Goal: Task Accomplishment & Management: Complete application form

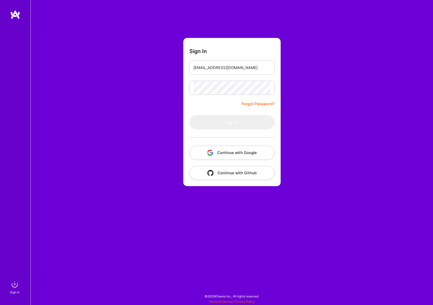
type input "[EMAIL_ADDRESS][DOMAIN_NAME]"
click at [232, 122] on button "Sign In" at bounding box center [231, 122] width 85 height 14
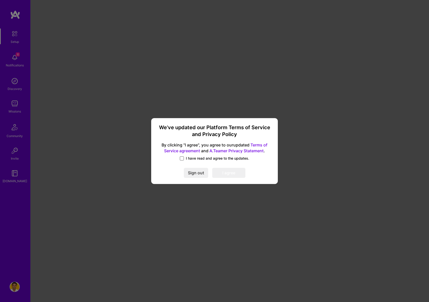
click at [182, 158] on span at bounding box center [182, 158] width 4 height 4
click at [0, 0] on input "I have read and agree to the updates." at bounding box center [0, 0] width 0 height 0
click at [219, 171] on button "I agree" at bounding box center [228, 173] width 33 height 10
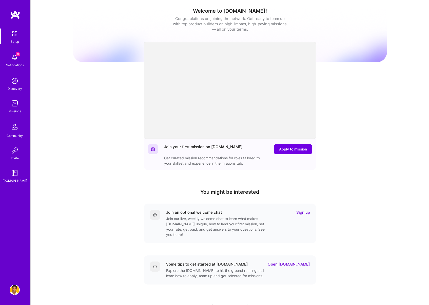
click at [99, 157] on div "Welcome to [DOMAIN_NAME]! Congratulations on joining the network. Get ready to …" at bounding box center [230, 167] width 314 height 326
click at [18, 85] on img at bounding box center [15, 81] width 10 height 10
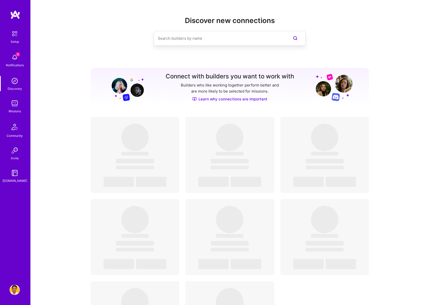
click at [53, 115] on div "Discover new connections Connect with builders you want to work with Builders w…" at bounding box center [230, 211] width 398 height 422
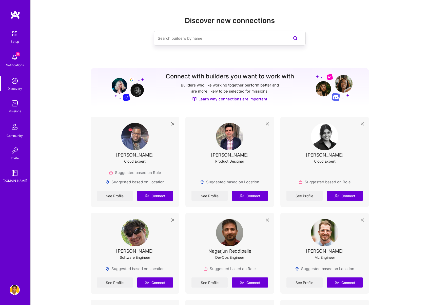
click at [15, 105] on img at bounding box center [15, 104] width 10 height 10
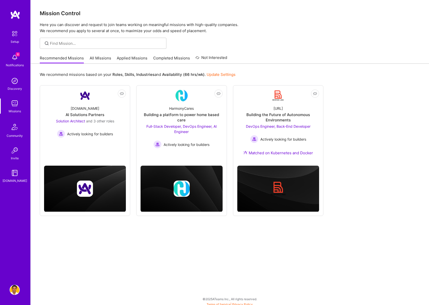
click at [245, 40] on div at bounding box center [230, 43] width 398 height 11
click at [105, 242] on div "We recommend missions based on your Roles , Skills , Industries and Availabilit…" at bounding box center [230, 186] width 398 height 244
drag, startPoint x: 372, startPoint y: 187, endPoint x: 378, endPoint y: 158, distance: 30.0
click at [372, 186] on div "Not Interested [DOMAIN_NAME] AI Solutions Partners Solution Architect and 3 oth…" at bounding box center [230, 150] width 380 height 131
click at [275, 118] on div "Building the Future of Autonomous Environments" at bounding box center [278, 117] width 82 height 11
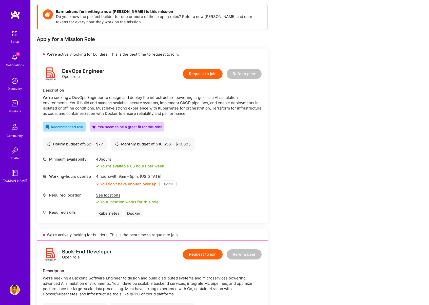
scroll to position [89, 0]
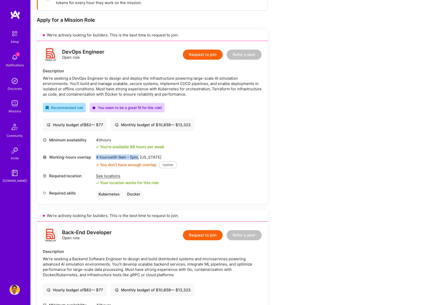
drag, startPoint x: 140, startPoint y: 158, endPoint x: 178, endPoint y: 153, distance: 38.5
click at [178, 153] on div "Minimum availability 40 hours You're available 66 hours per week Working-hours …" at bounding box center [152, 168] width 219 height 61
click at [284, 144] on div "Earn tokens for inviting a new [PERSON_NAME] to this mission Do you know the pe…" at bounding box center [189, 278] width 304 height 587
drag, startPoint x: 141, startPoint y: 166, endPoint x: 103, endPoint y: 165, distance: 38.3
click at [103, 165] on div "You don’t have enough overlap" at bounding box center [126, 164] width 60 height 5
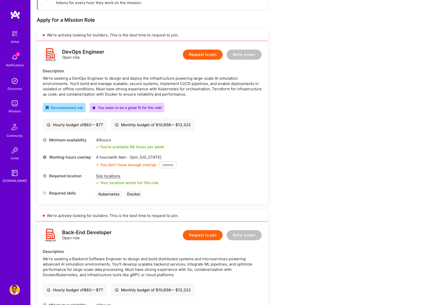
click at [96, 165] on icon at bounding box center [97, 165] width 3 height 3
click at [84, 164] on div "Working-hours overlap" at bounding box center [68, 162] width 51 height 14
click at [166, 164] on button "Update" at bounding box center [167, 165] width 17 height 7
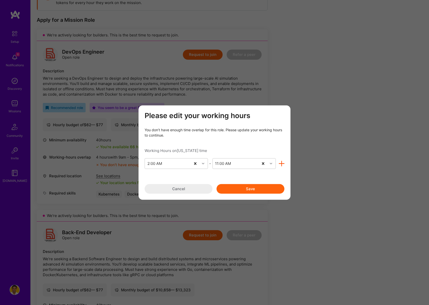
click at [192, 188] on button "Cancel" at bounding box center [179, 189] width 68 height 10
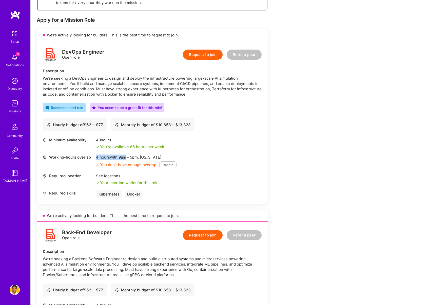
drag, startPoint x: 97, startPoint y: 159, endPoint x: 127, endPoint y: 158, distance: 29.9
click at [127, 158] on div "4 hours with 9am - 5pm , [US_STATE]" at bounding box center [136, 157] width 81 height 5
click at [126, 160] on div "4 hours with 9am - 5pm , [US_STATE]" at bounding box center [136, 157] width 81 height 5
click at [174, 167] on button "Update" at bounding box center [167, 165] width 17 height 7
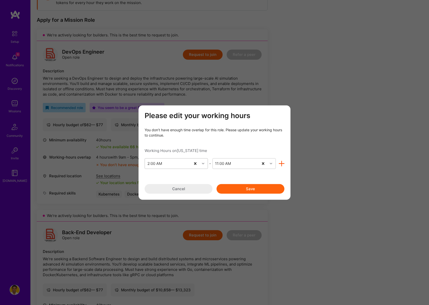
click at [155, 165] on div "2:00 AM" at bounding box center [154, 163] width 15 height 5
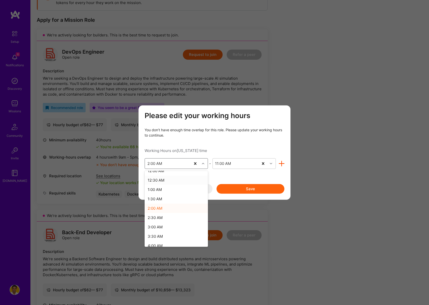
scroll to position [0, 0]
click at [158, 193] on div "1:00 AM" at bounding box center [176, 195] width 63 height 9
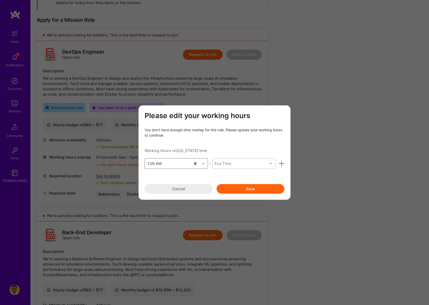
click at [221, 164] on div "End Time" at bounding box center [223, 163] width 17 height 5
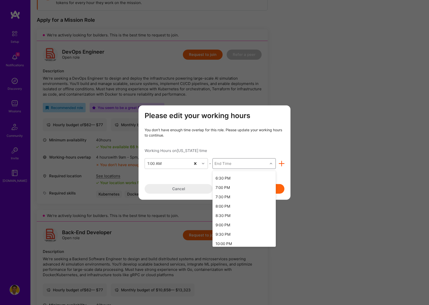
scroll to position [330, 0]
click at [232, 203] on div "8:00 PM" at bounding box center [244, 202] width 63 height 9
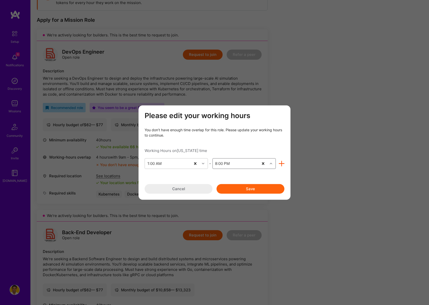
click at [236, 192] on button "Save" at bounding box center [251, 189] width 68 height 10
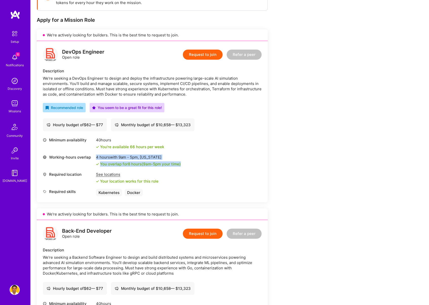
drag, startPoint x: 188, startPoint y: 165, endPoint x: 96, endPoint y: 159, distance: 92.4
click at [96, 159] on div "Working-hours overlap 4 hours with 9am - 5pm , [US_STATE] You overlap for 8 hou…" at bounding box center [152, 161] width 219 height 12
click at [334, 145] on div "Earn tokens for inviting a new [PERSON_NAME] to this mission Do you know the pe…" at bounding box center [189, 277] width 304 height 584
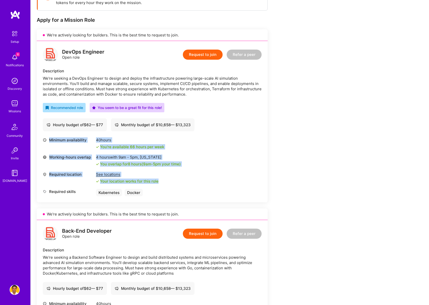
drag, startPoint x: 163, startPoint y: 179, endPoint x: 42, endPoint y: 140, distance: 127.8
click at [42, 140] on div "DevOps Engineer Open role Request to join Refer a peer Description We’re seekin…" at bounding box center [152, 122] width 231 height 162
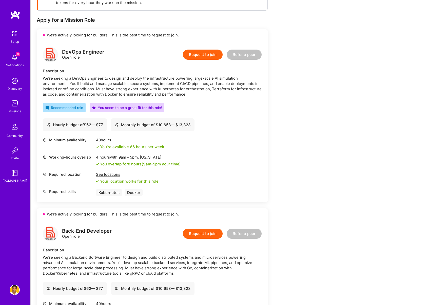
click at [41, 139] on div "DevOps Engineer Open role Request to join Refer a peer Description We’re seekin…" at bounding box center [152, 122] width 231 height 162
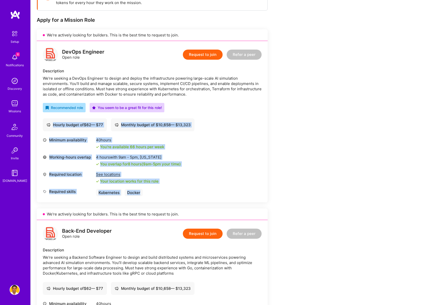
drag, startPoint x: 186, startPoint y: 192, endPoint x: 43, endPoint y: 123, distance: 159.1
click at [43, 123] on div "DevOps Engineer Open role Request to join Refer a peer Description We’re seekin…" at bounding box center [152, 122] width 231 height 162
click at [368, 126] on div "Earn tokens for inviting a new [PERSON_NAME] to this mission Do you know the pe…" at bounding box center [230, 282] width 398 height 606
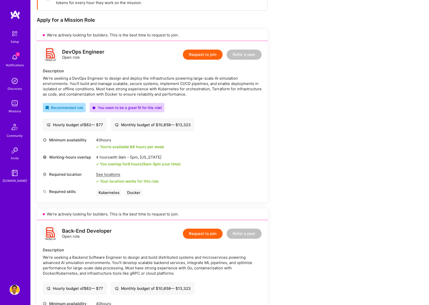
click at [312, 115] on div "Earn tokens for inviting a new [PERSON_NAME] to this mission Do you know the pe…" at bounding box center [189, 277] width 304 height 584
drag, startPoint x: 196, startPoint y: 121, endPoint x: 203, endPoint y: 125, distance: 7.7
click at [203, 125] on div "Hourly budget of $ 62 — $ 77 Monthly budget of $ 10,658 — $ 13,323" at bounding box center [152, 125] width 219 height 13
click at [324, 132] on div "Earn tokens for inviting a new [PERSON_NAME] to this mission Do you know the pe…" at bounding box center [189, 277] width 304 height 584
click at [354, 159] on div "Earn tokens for inviting a new [PERSON_NAME] to this mission Do you know the pe…" at bounding box center [230, 282] width 398 height 606
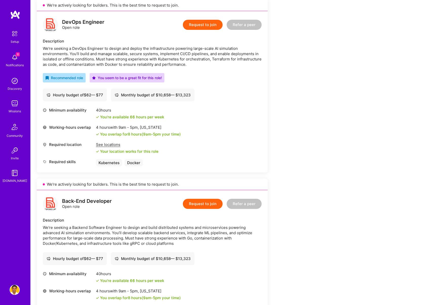
scroll to position [96, 0]
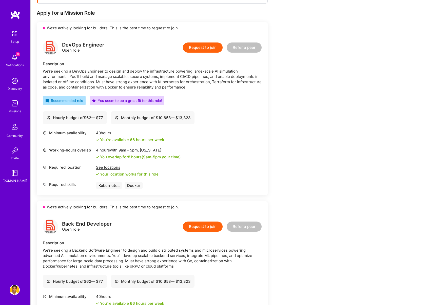
click at [353, 160] on div "Earn tokens for inviting a new [PERSON_NAME] to this mission Do you know the pe…" at bounding box center [230, 275] width 398 height 606
click at [194, 48] on button "Request to join" at bounding box center [203, 48] width 40 height 10
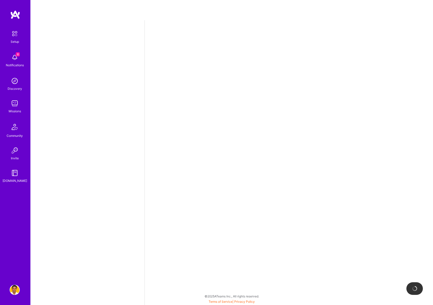
select select "US"
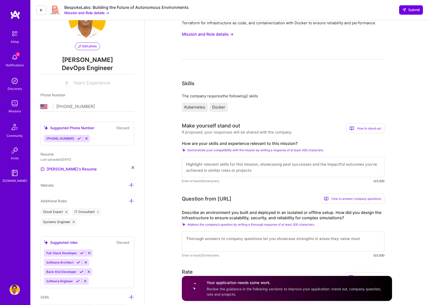
scroll to position [66, 0]
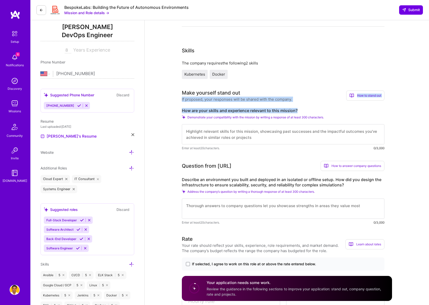
drag, startPoint x: 159, startPoint y: 119, endPoint x: 156, endPoint y: 100, distance: 18.8
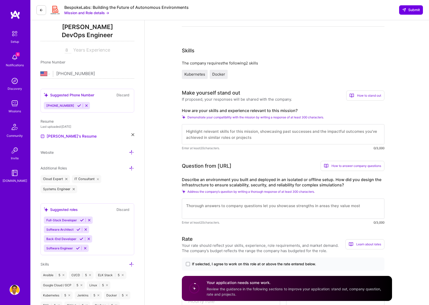
drag, startPoint x: 317, startPoint y: 112, endPoint x: 152, endPoint y: 106, distance: 165.2
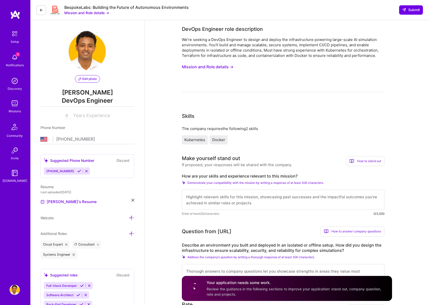
click at [200, 69] on button "Mission and Role details →" at bounding box center [208, 66] width 52 height 9
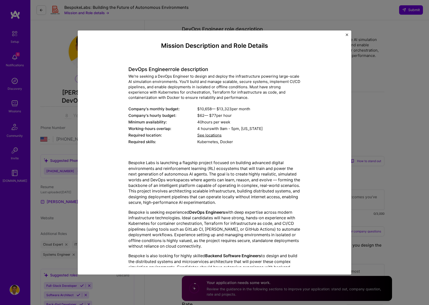
click at [153, 120] on div "Minimum availability:" at bounding box center [162, 122] width 69 height 5
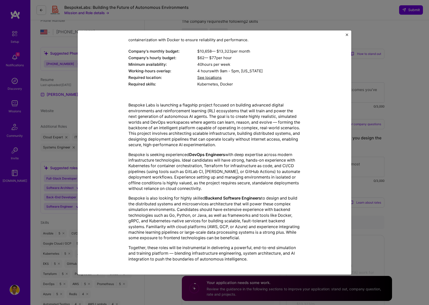
scroll to position [128, 0]
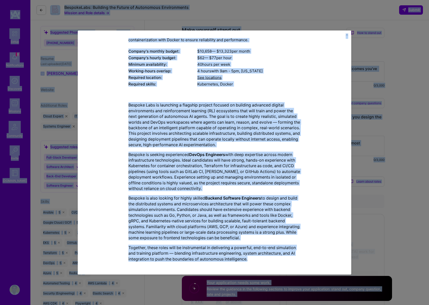
click at [164, 152] on p "Bespoke is seeking experienced DevOps Engineers with deep expertise across mode…" at bounding box center [214, 172] width 172 height 40
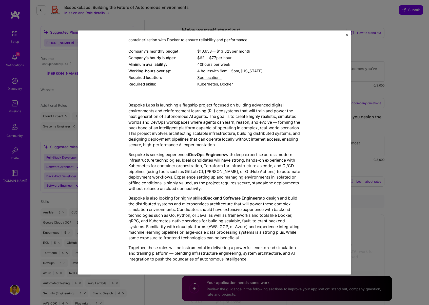
click at [192, 155] on strong "DevOps Engineers" at bounding box center [207, 154] width 36 height 5
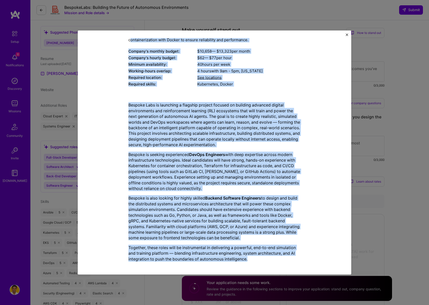
drag, startPoint x: 256, startPoint y: 262, endPoint x: 129, endPoint y: 42, distance: 253.6
click at [129, 42] on div "Mission Description and Role Details DevOps Engineer role description We’re see…" at bounding box center [214, 126] width 172 height 282
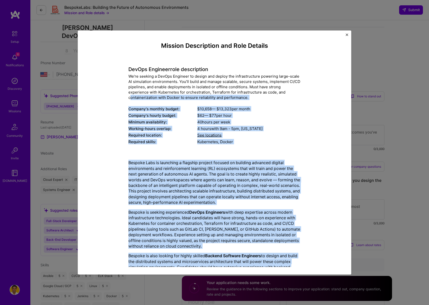
scroll to position [61, 0]
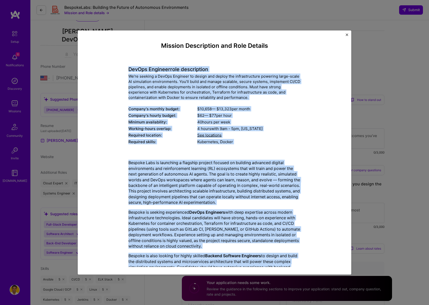
copy div "LorEmi Dolorsit amet consectetur Ad’el seddoei t IncIdi Utlabore et dolore mag …"
click at [271, 149] on div "Mission Description and Role Details DevOps Engineer role description We’re see…" at bounding box center [214, 183] width 172 height 282
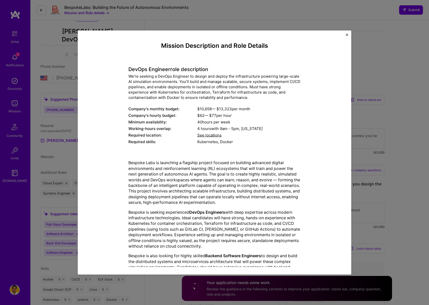
click at [348, 36] on div "Mission Description and Role Details DevOps Engineer role description We’re see…" at bounding box center [215, 153] width 274 height 244
click at [346, 35] on img "Close" at bounding box center [347, 35] width 3 height 3
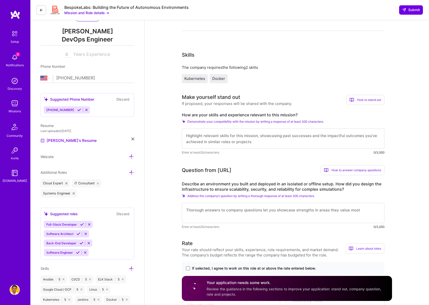
drag, startPoint x: 299, startPoint y: 116, endPoint x: 179, endPoint y: 115, distance: 119.6
copy label "How are your skills and experience relevant to this mission?"
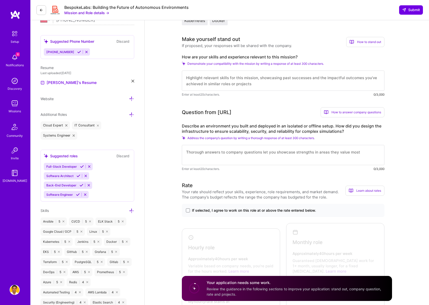
scroll to position [126, 0]
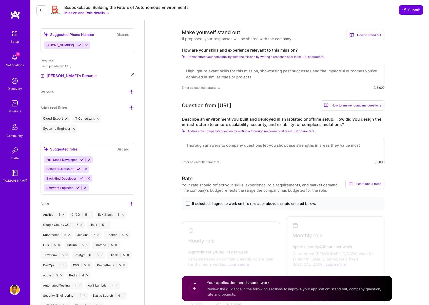
drag, startPoint x: 267, startPoint y: 106, endPoint x: 168, endPoint y: 105, distance: 98.5
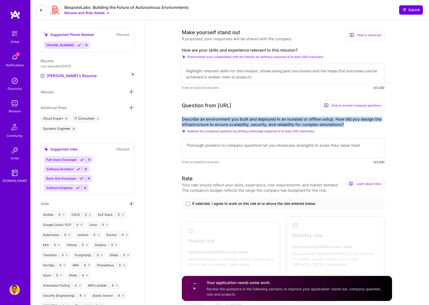
drag, startPoint x: 346, startPoint y: 123, endPoint x: 182, endPoint y: 119, distance: 164.2
click at [182, 119] on label "Describe an environment you built and deployed in an isolated or offline setup.…" at bounding box center [283, 122] width 203 height 11
copy label "Describe an environment you built and deployed in an isolated or offline setup.…"
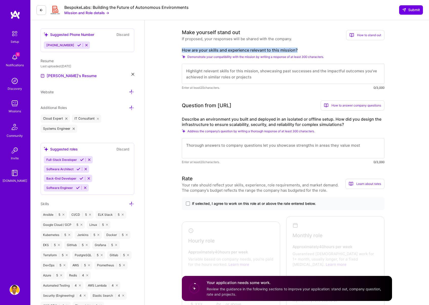
drag, startPoint x: 277, startPoint y: 50, endPoint x: 180, endPoint y: 50, distance: 96.8
copy label "How are your skills and experience relevant to this mission?"
click at [223, 144] on textarea at bounding box center [283, 148] width 203 height 20
paste textarea "I’ve spent years designing and running scalable infrastructure with Kubernetes …"
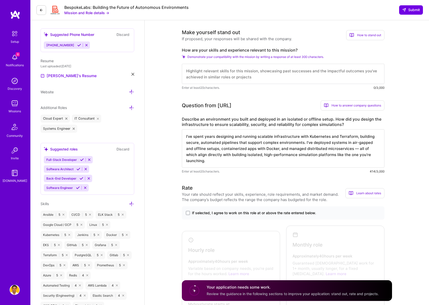
type textarea "I’ve spent years designing and running scalable infrastructure with Kubernetes …"
click at [217, 75] on textarea at bounding box center [283, 74] width 203 height 20
paste textarea "I’ve spent years designing and running scalable infrastructure with Kubernetes …"
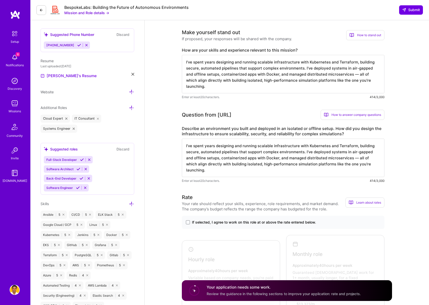
type textarea "I’ve spent years designing and running scalable infrastructure with Kubernetes …"
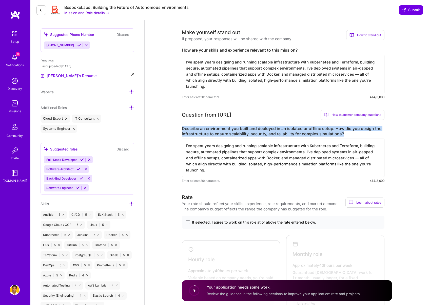
drag, startPoint x: 344, startPoint y: 133, endPoint x: 182, endPoint y: 129, distance: 161.6
click at [182, 129] on label "Describe an environment you built and deployed in an isolated or offline setup.…" at bounding box center [283, 131] width 203 height 11
copy label "Describe an environment you built and deployed in an isolated or offline setup.…"
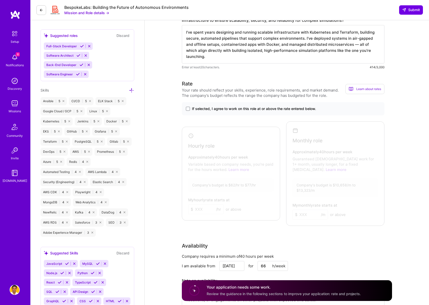
scroll to position [239, 0]
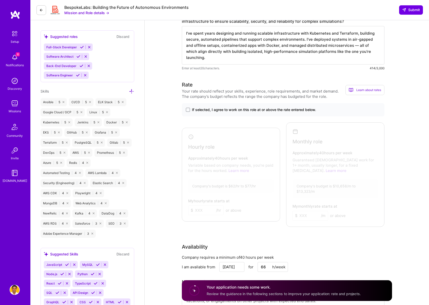
click at [205, 110] on span "If selected, I agree to work on this role at or above the rate entered below." at bounding box center [254, 109] width 124 height 5
click at [0, 0] on input "If selected, I agree to work on this role at or above the rate entered below." at bounding box center [0, 0] width 0 height 0
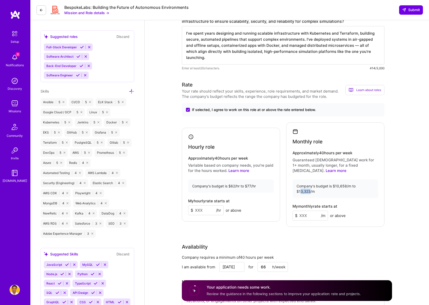
drag, startPoint x: 359, startPoint y: 181, endPoint x: 369, endPoint y: 180, distance: 9.9
click at [369, 180] on div "Company's budget is $10,658/m to $13,323/m" at bounding box center [336, 189] width 86 height 19
click at [361, 184] on div "Company's budget is $10,658/m to $13,323/m" at bounding box center [336, 189] width 86 height 19
drag, startPoint x: 358, startPoint y: 182, endPoint x: 369, endPoint y: 180, distance: 10.7
click at [369, 180] on div "Company's budget is $10,658/m to $13,323/m" at bounding box center [336, 189] width 86 height 19
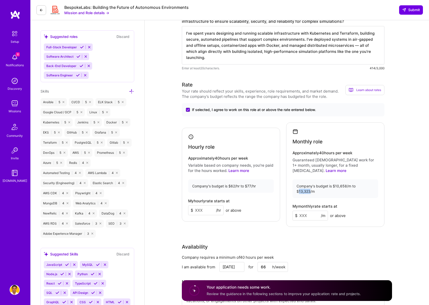
copy div "13,323"
click at [313, 211] on input at bounding box center [310, 216] width 35 height 10
paste input
click at [306, 211] on input at bounding box center [310, 216] width 35 height 10
type input "11"
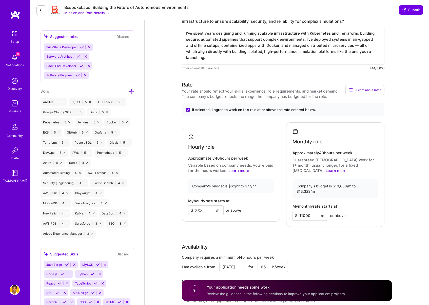
type input "11000"
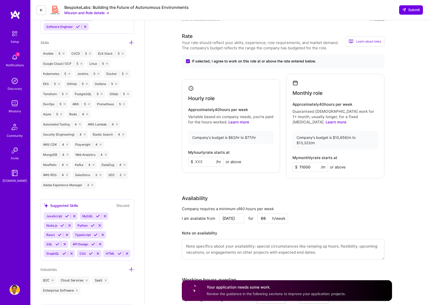
scroll to position [275, 0]
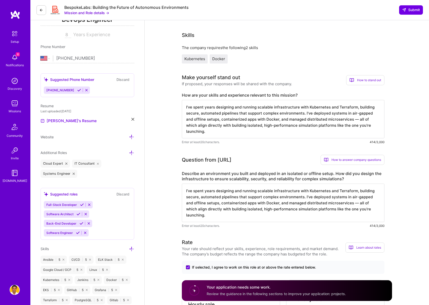
scroll to position [82, 0]
click at [224, 205] on textarea "I’ve spent years designing and running scalable infrastructure with Kubernetes …" at bounding box center [283, 202] width 203 height 38
paste textarea "built an isolated simulation platform using Docker Swarm on bare metal with Ter…"
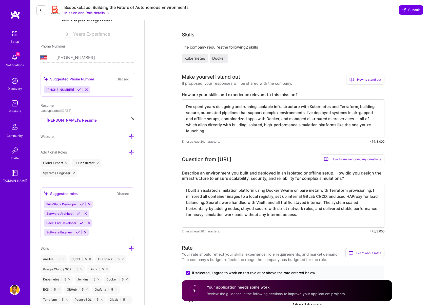
type textarea "I built an isolated simulation platform using Docker Swarm on bare metal with T…"
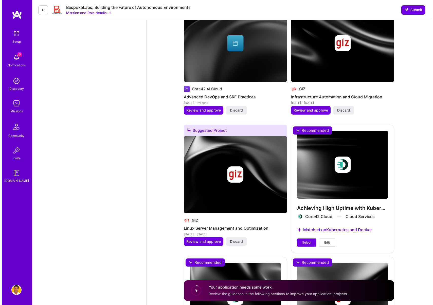
scroll to position [672, 0]
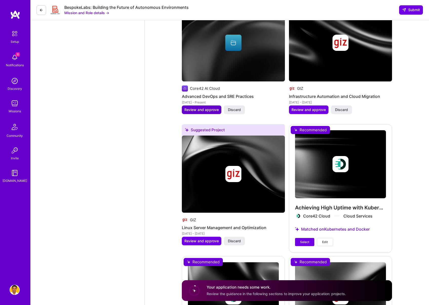
click at [203, 107] on span "Review and approve" at bounding box center [201, 109] width 34 height 5
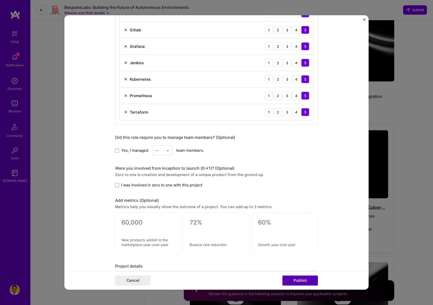
click at [299, 282] on button "Publish" at bounding box center [299, 281] width 35 height 10
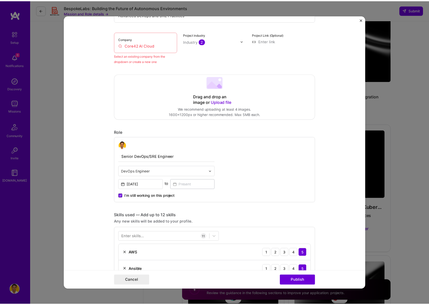
scroll to position [33, 0]
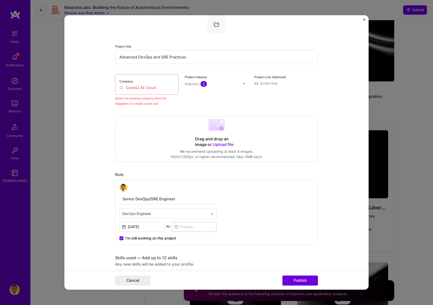
click at [142, 89] on input "Core42 AI Cloud" at bounding box center [146, 87] width 55 height 5
click at [156, 88] on input "Core42 AI Cloud" at bounding box center [146, 87] width 55 height 5
click at [189, 85] on div "Industry 2" at bounding box center [196, 83] width 22 height 5
click at [98, 94] on form "Editing suggested project This project is suggested based on your LinkedIn, res…" at bounding box center [216, 152] width 304 height 275
click at [99, 102] on form "Editing suggested project This project is suggested based on your LinkedIn, res…" at bounding box center [216, 152] width 304 height 275
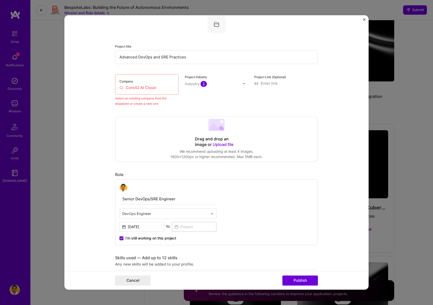
click at [97, 119] on form "Editing suggested project This project is suggested based on your LinkedIn, res…" at bounding box center [216, 152] width 304 height 275
drag, startPoint x: 154, startPoint y: 87, endPoint x: 96, endPoint y: 80, distance: 58.2
click at [96, 80] on form "Editing suggested project This project is suggested based on your LinkedIn, res…" at bounding box center [216, 152] width 304 height 275
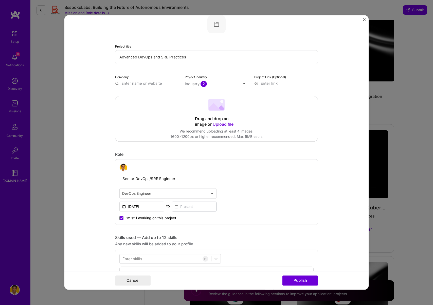
click at [136, 82] on input "text" at bounding box center [147, 83] width 64 height 5
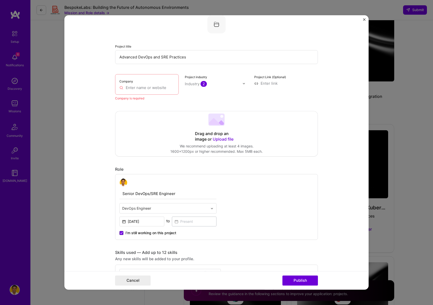
drag, startPoint x: 127, startPoint y: 107, endPoint x: 73, endPoint y: 108, distance: 54.0
click at [73, 108] on form "Editing suggested project This project is suggested based on your LinkedIn, res…" at bounding box center [216, 152] width 304 height 275
click at [123, 90] on input "text" at bounding box center [146, 87] width 55 height 5
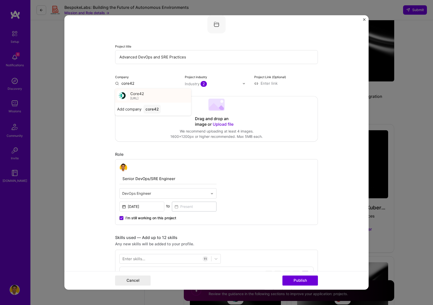
click at [143, 99] on div "Core42 [URL]" at bounding box center [153, 96] width 76 height 14
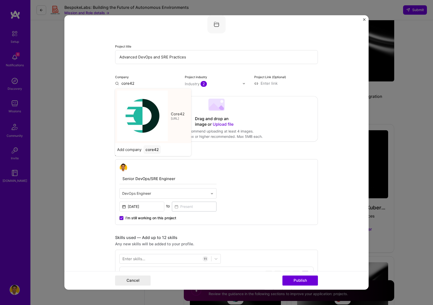
type input "Core42"
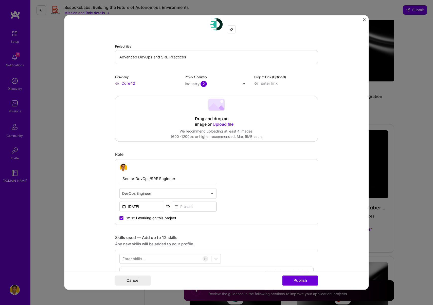
click at [97, 112] on form "Editing suggested project This project is suggested based on your LinkedIn, res…" at bounding box center [216, 152] width 304 height 275
click at [298, 280] on button "Publish" at bounding box center [299, 281] width 35 height 10
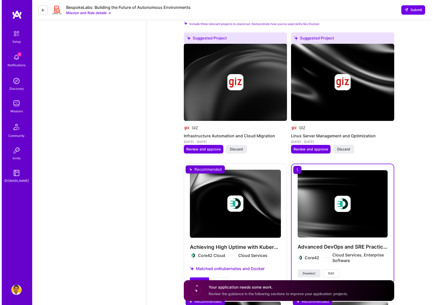
scroll to position [619, 0]
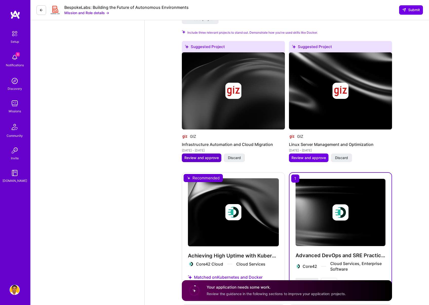
click at [215, 156] on span "Review and approve" at bounding box center [201, 158] width 34 height 5
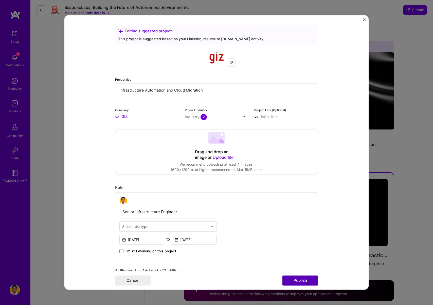
click at [296, 280] on button "Publish" at bounding box center [299, 281] width 35 height 10
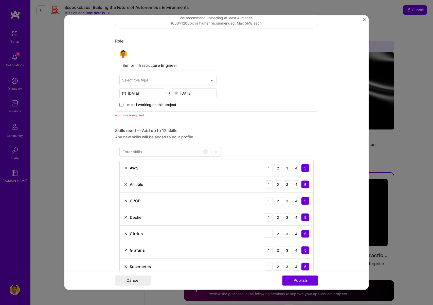
scroll to position [144, 0]
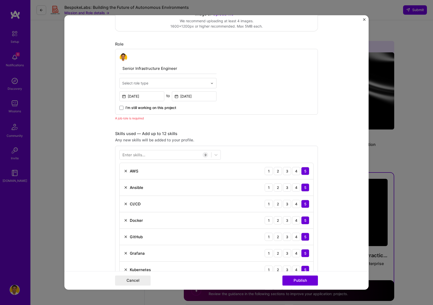
click at [140, 84] on div "Select role type" at bounding box center [135, 83] width 26 height 5
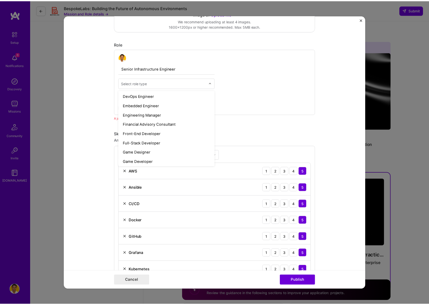
scroll to position [257, 0]
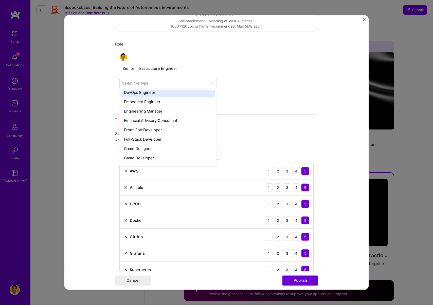
click at [151, 94] on div "DevOps Engineer" at bounding box center [168, 92] width 94 height 9
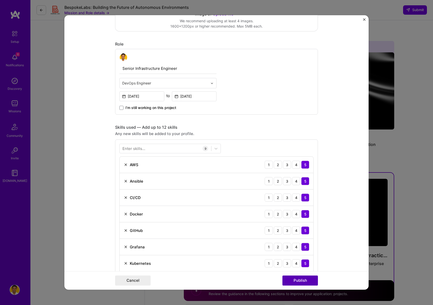
click at [295, 282] on button "Publish" at bounding box center [299, 281] width 35 height 10
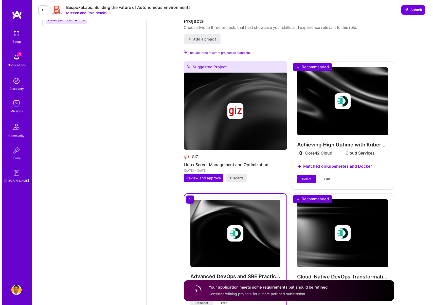
scroll to position [600, 0]
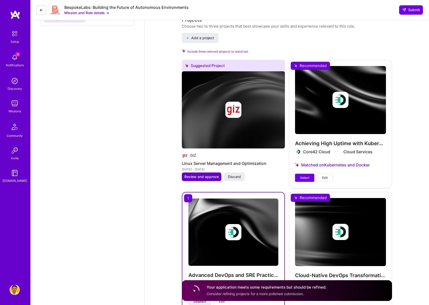
click at [199, 173] on button "Review and approve" at bounding box center [202, 177] width 40 height 9
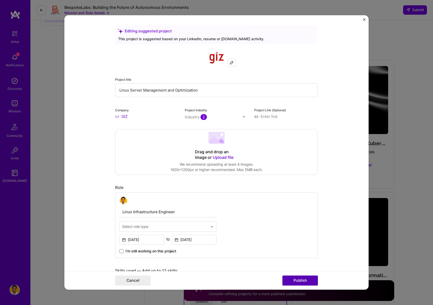
click at [298, 278] on button "Publish" at bounding box center [299, 281] width 35 height 10
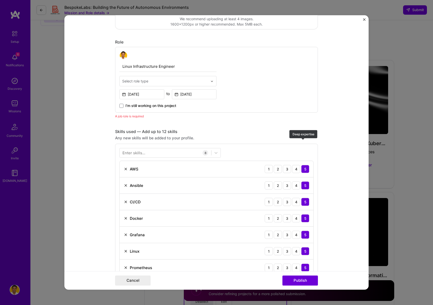
scroll to position [170, 0]
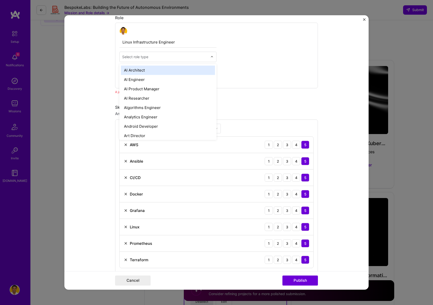
click at [128, 56] on div "Select role type" at bounding box center [135, 56] width 26 height 5
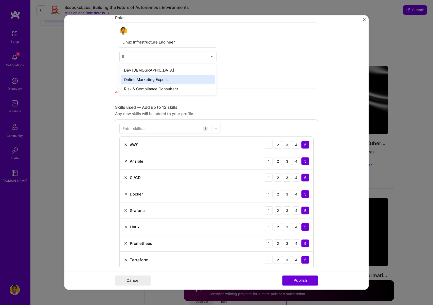
type input "l"
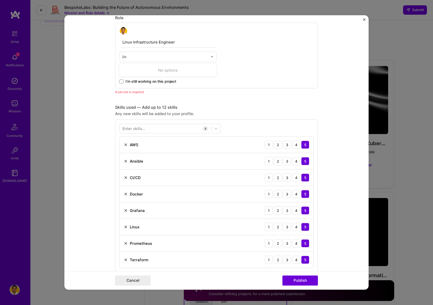
scroll to position [0, 0]
type input "in"
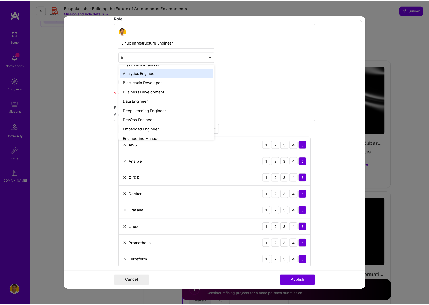
scroll to position [18, 0]
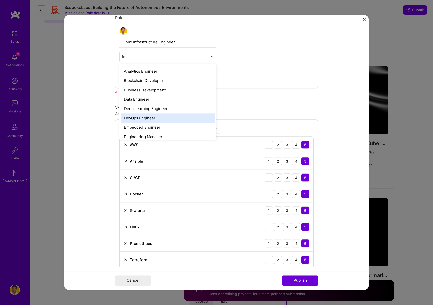
click at [150, 116] on div "DevOps Engineer" at bounding box center [168, 117] width 94 height 9
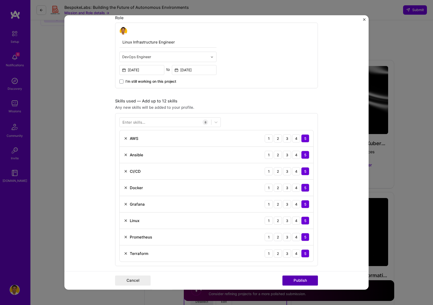
click at [299, 282] on button "Publish" at bounding box center [299, 281] width 35 height 10
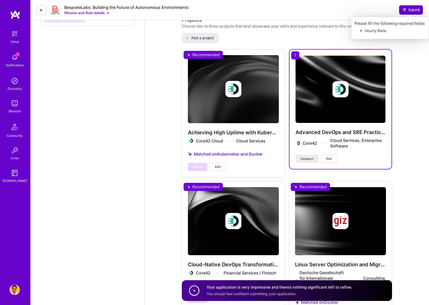
click at [412, 12] on span "Submit" at bounding box center [411, 9] width 18 height 5
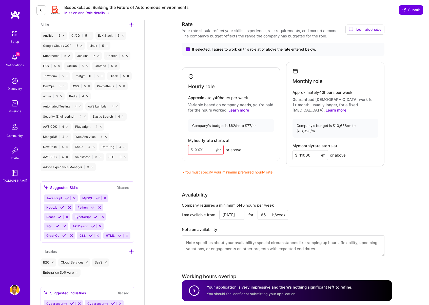
scroll to position [306, 0]
click at [302, 103] on p "Guaranteed [DEMOGRAPHIC_DATA] work for 1+ month, usually longer, for a fixed [M…" at bounding box center [336, 104] width 86 height 16
click at [303, 82] on h4 "Monthly role" at bounding box center [308, 81] width 30 height 6
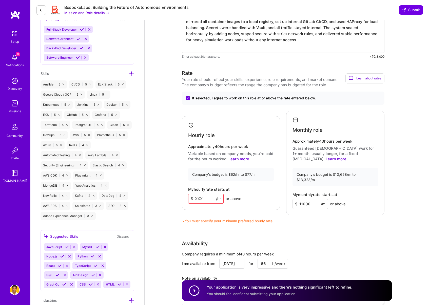
scroll to position [253, 0]
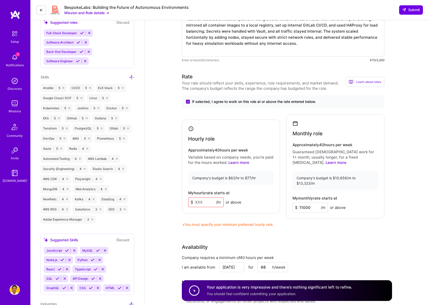
click at [196, 198] on input at bounding box center [205, 203] width 35 height 10
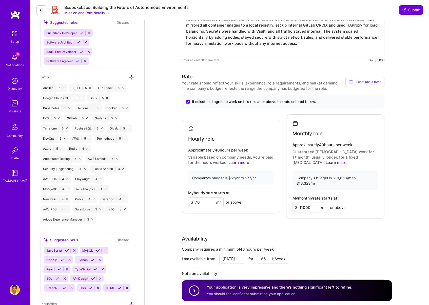
type input "70"
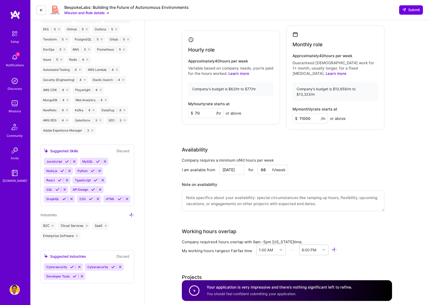
scroll to position [351, 0]
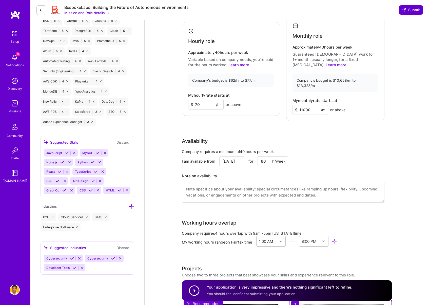
click at [405, 11] on icon at bounding box center [404, 10] width 4 height 4
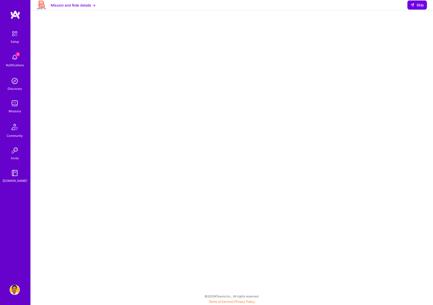
click at [14, 106] on img at bounding box center [15, 104] width 10 height 10
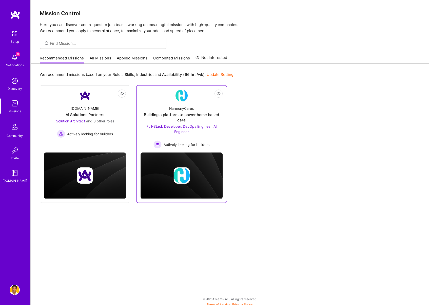
click at [189, 106] on div "HarmonyCares" at bounding box center [181, 108] width 25 height 5
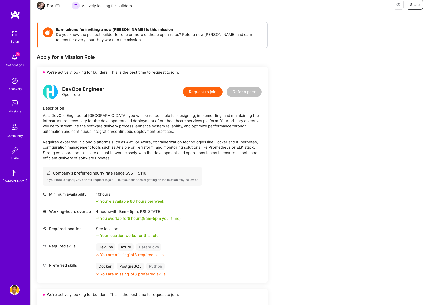
scroll to position [52, 0]
click at [106, 247] on div "DevOps" at bounding box center [106, 246] width 20 height 7
click at [204, 243] on div "Minimum availability 10 hours You're available 66 hours per week Working-hours …" at bounding box center [152, 234] width 219 height 85
click at [196, 89] on button "Request to join" at bounding box center [203, 92] width 40 height 10
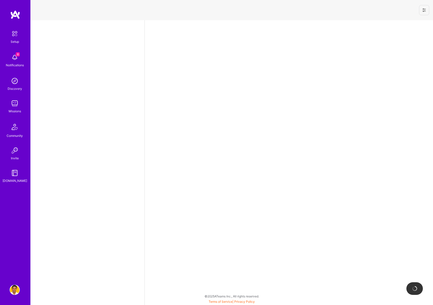
select select "US"
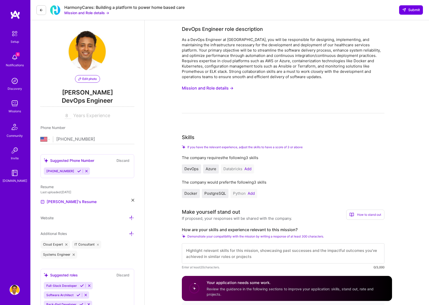
click at [199, 88] on button "Mission and Role details →" at bounding box center [208, 88] width 52 height 9
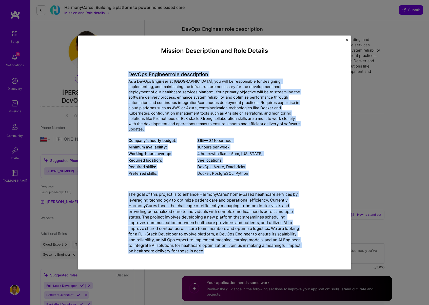
drag, startPoint x: 130, startPoint y: 76, endPoint x: 241, endPoint y: 258, distance: 212.7
click at [241, 258] on div "Mission Description and Role Details DevOps Engineer role description As a DevO…" at bounding box center [214, 152] width 258 height 219
copy div "LorEmi Dolorsit amet consectetur Ad e SedDoe Temporin ut LaboreeTdolo, mag aliq…"
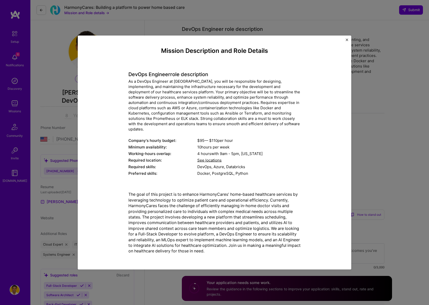
click at [200, 154] on div "4 hours with 9am - 5pm , [US_STATE]" at bounding box center [248, 153] width 103 height 5
click at [346, 41] on img "Close" at bounding box center [347, 40] width 3 height 3
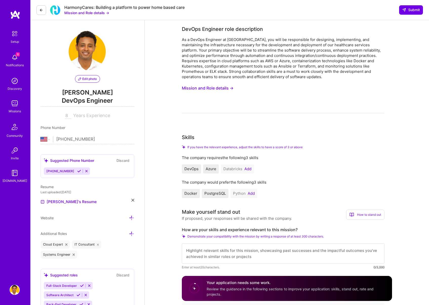
click at [263, 102] on div "As a DevOps Engineer at [GEOGRAPHIC_DATA], you will be responsible for designin…" at bounding box center [283, 75] width 203 height 76
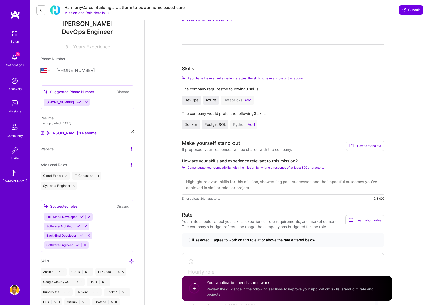
scroll to position [74, 0]
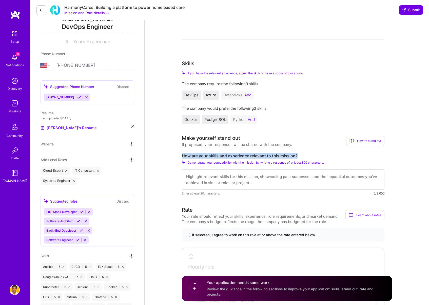
drag, startPoint x: 297, startPoint y: 156, endPoint x: 180, endPoint y: 155, distance: 117.0
copy label "How are your skills and experience relevant to this mission?"
click at [218, 180] on textarea at bounding box center [283, 180] width 203 height 20
paste textarea "I’ve built and automated cloud infrastructure on both AWS and Azure, containeri…"
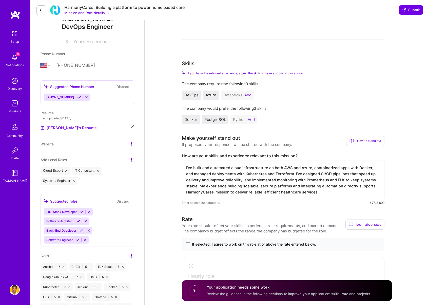
type textarea "I’ve built and automated cloud infrastructure on both AWS and Azure, containeri…"
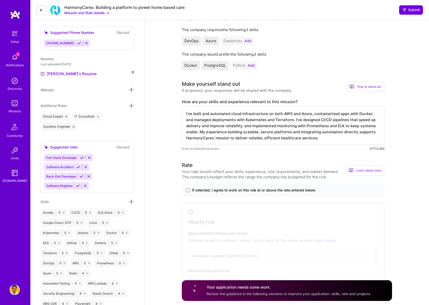
scroll to position [129, 0]
click at [188, 191] on span at bounding box center [188, 190] width 4 height 4
click at [0, 0] on input "If selected, I agree to work on this role at or above the rate entered below." at bounding box center [0, 0] width 0 height 0
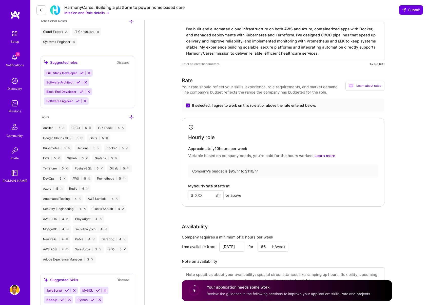
scroll to position [218, 0]
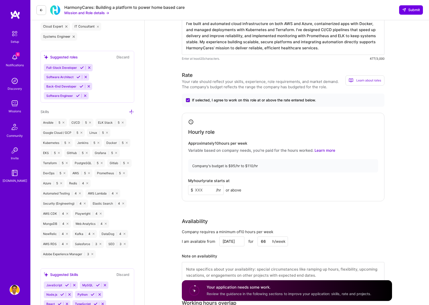
click at [201, 189] on input at bounding box center [205, 190] width 35 height 10
click at [194, 203] on div "Rate Your rate should reflect your skills, experience, role requirements, and m…" at bounding box center [287, 180] width 210 height 218
drag, startPoint x: 193, startPoint y: 191, endPoint x: 186, endPoint y: 191, distance: 7.1
click at [186, 191] on div "Hourly role Approximately 10 hours per week Variable based on company needs, yo…" at bounding box center [283, 157] width 203 height 89
type input "95"
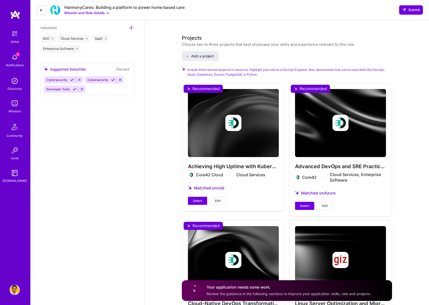
scroll to position [549, 0]
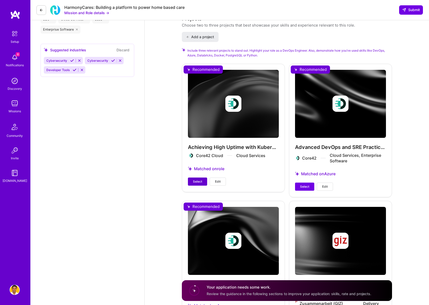
click at [201, 181] on span "Select" at bounding box center [197, 182] width 9 height 5
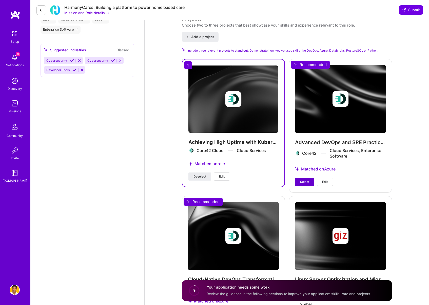
click at [299, 182] on button "Select" at bounding box center [304, 182] width 19 height 8
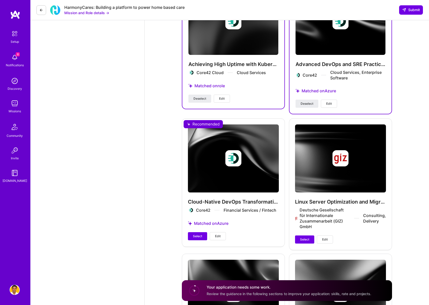
scroll to position [627, 0]
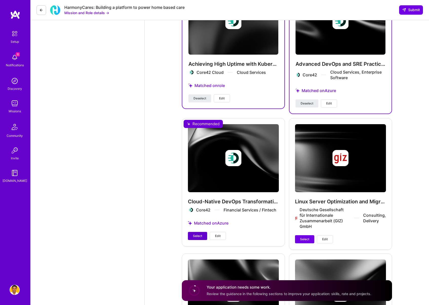
click at [197, 234] on span "Select" at bounding box center [197, 236] width 9 height 5
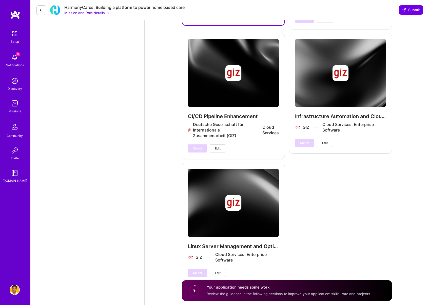
scroll to position [867, 0]
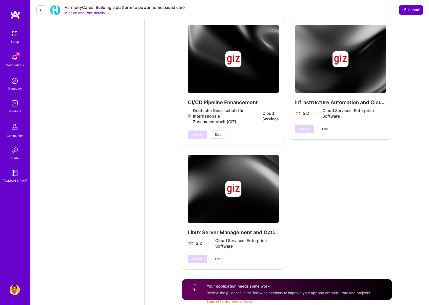
click at [413, 9] on span "Submit" at bounding box center [411, 9] width 18 height 5
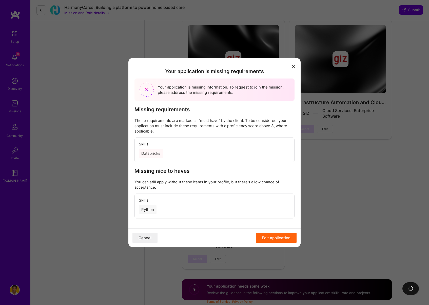
click at [156, 153] on div "Databricks" at bounding box center [151, 153] width 24 height 9
click at [162, 133] on p "These requirements are marked as “must have” by the client. To be considered, y…" at bounding box center [214, 126] width 160 height 16
click at [149, 211] on div "Python" at bounding box center [148, 209] width 18 height 9
click at [282, 238] on button "Edit application" at bounding box center [276, 238] width 41 height 10
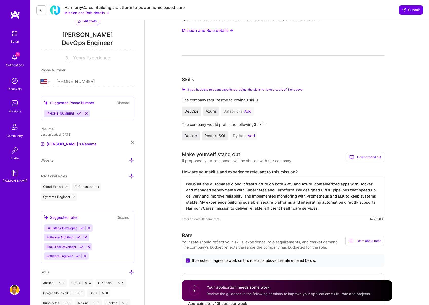
scroll to position [58, 0]
click at [248, 110] on button "Add" at bounding box center [247, 111] width 7 height 4
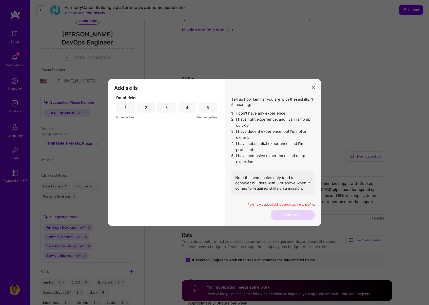
drag, startPoint x: 207, startPoint y: 107, endPoint x: 204, endPoint y: 134, distance: 27.5
click at [207, 107] on div "5" at bounding box center [208, 107] width 2 height 5
click at [189, 109] on div "4" at bounding box center [187, 108] width 18 height 10
click at [299, 215] on button "Add skills" at bounding box center [293, 215] width 44 height 10
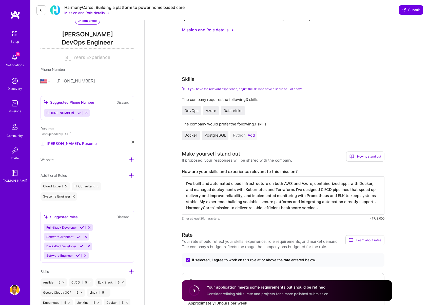
click at [252, 136] on button "Add" at bounding box center [251, 135] width 7 height 4
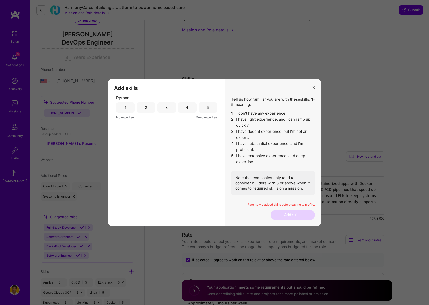
click at [191, 108] on div "4" at bounding box center [187, 108] width 18 height 10
click at [282, 214] on button "Add skills" at bounding box center [293, 215] width 44 height 10
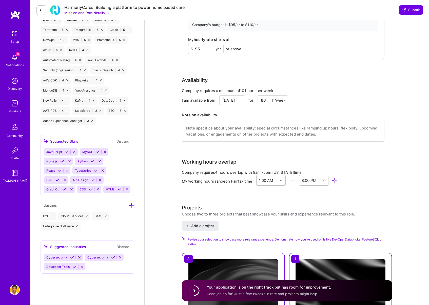
scroll to position [859, 0]
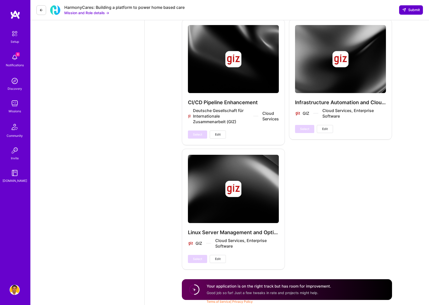
click at [413, 10] on span "Submit" at bounding box center [411, 9] width 18 height 5
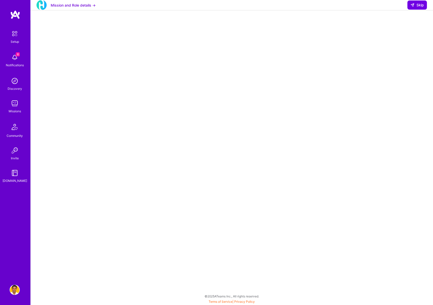
click at [14, 100] on img at bounding box center [15, 104] width 10 height 10
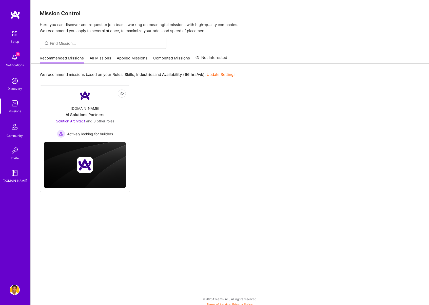
click at [204, 158] on div "Not Interested [DOMAIN_NAME] AI Solutions Partners Solution Architect and 3 oth…" at bounding box center [230, 138] width 380 height 107
click at [203, 157] on div "Not Interested [DOMAIN_NAME] AI Solutions Partners Solution Architect and 3 oth…" at bounding box center [230, 138] width 380 height 107
click at [95, 59] on link "All Missions" at bounding box center [101, 59] width 22 height 8
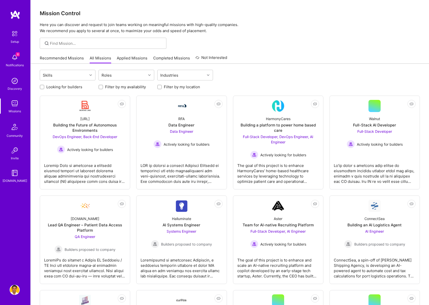
click at [265, 46] on div at bounding box center [230, 43] width 398 height 11
click at [80, 42] on input at bounding box center [106, 43] width 113 height 5
type input "s"
type input "SRE"
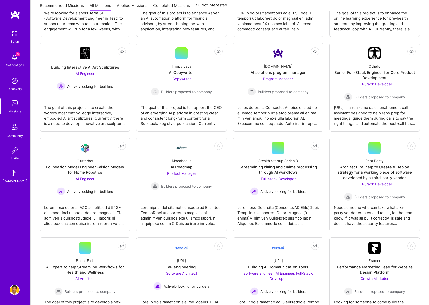
scroll to position [717, 0]
click at [134, 134] on div "Not Interested [URL] Building the Future of Autonomous Environments DevOps Engi…" at bounding box center [230, 89] width 380 height 1420
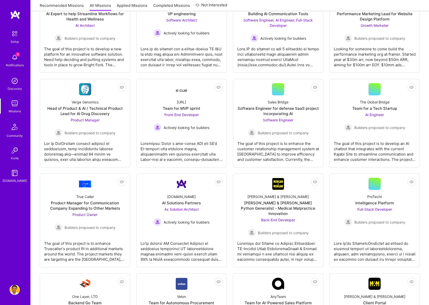
scroll to position [970, 0]
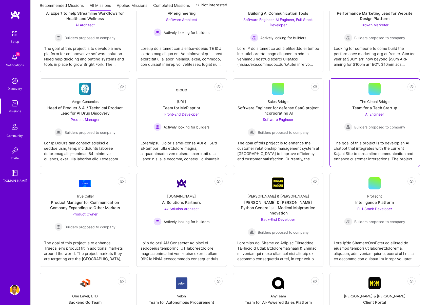
click at [363, 142] on div "The goal of this project is to develop an AI chatbot that integrates with the c…" at bounding box center [375, 149] width 82 height 25
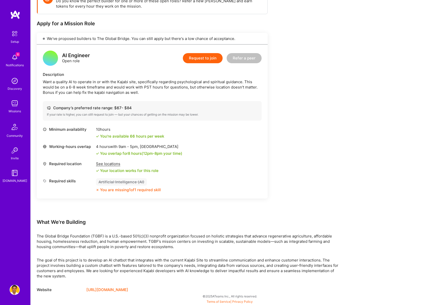
scroll to position [86, 0]
click at [358, 233] on div "Earn tokens for inviting a new [PERSON_NAME] to this mission Do you know the pe…" at bounding box center [230, 143] width 398 height 323
click at [368, 242] on div "Earn tokens for inviting a new [PERSON_NAME] to this mission Do you know the pe…" at bounding box center [230, 143] width 398 height 323
click at [151, 272] on p "The goal of this project is to develop an AI chatbot that integrates with the c…" at bounding box center [189, 268] width 304 height 21
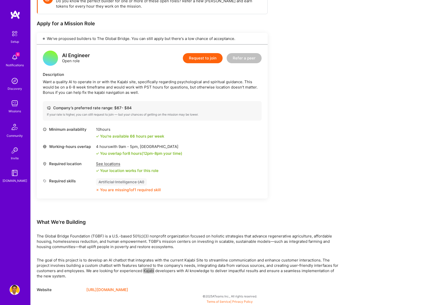
click at [151, 276] on p "The goal of this project is to develop an AI chatbot that integrates with the c…" at bounding box center [189, 268] width 304 height 21
click at [161, 274] on p "The goal of this project is to develop an AI chatbot that integrates with the c…" at bounding box center [189, 268] width 304 height 21
click at [346, 220] on div "Earn tokens for inviting a new [PERSON_NAME] to this mission Do you know the pe…" at bounding box center [230, 143] width 398 height 323
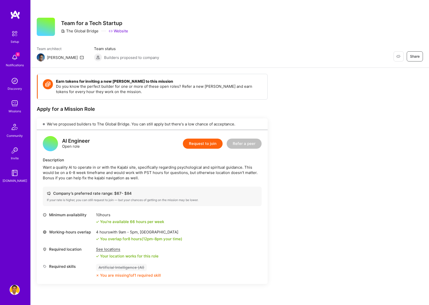
scroll to position [0, 0]
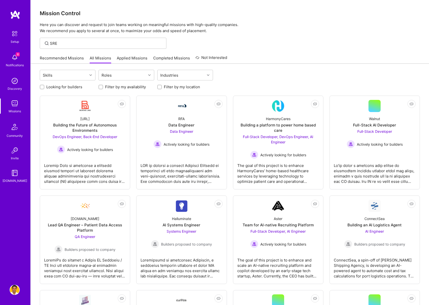
scroll to position [970, 0]
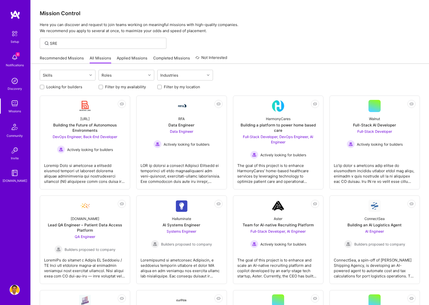
scroll to position [0, 0]
click at [293, 32] on p "Here you can discover and request to join teams working on meaningful missions …" at bounding box center [230, 28] width 380 height 12
